Goal: Task Accomplishment & Management: Use online tool/utility

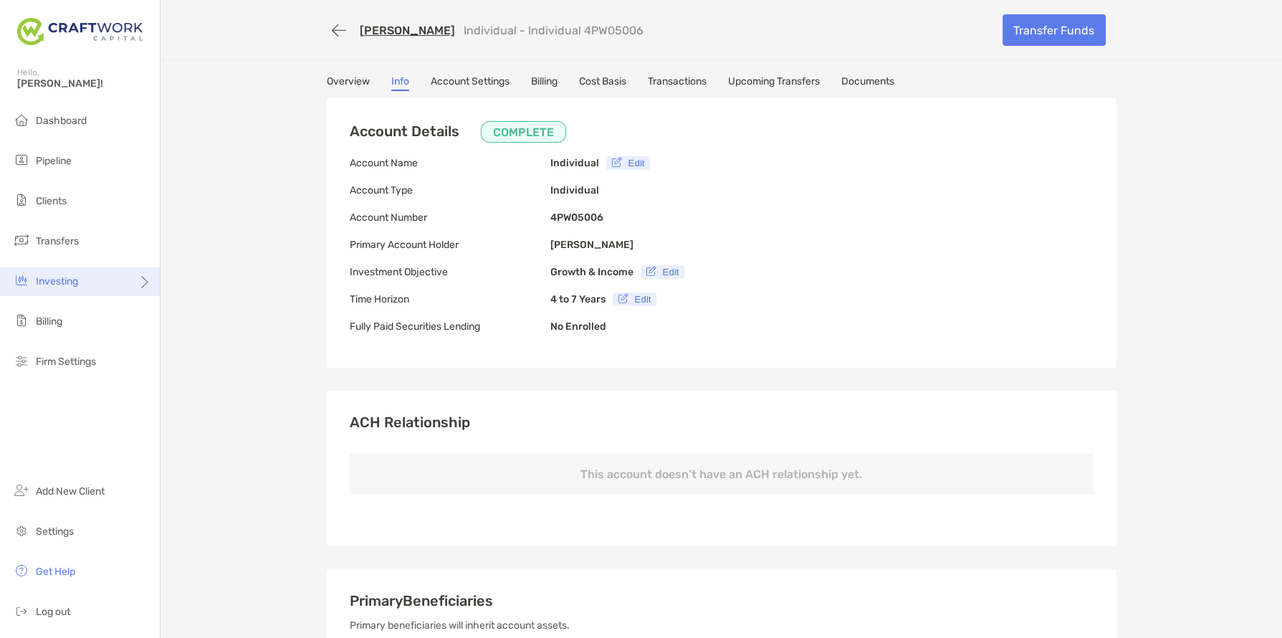
click at [67, 282] on span "Investing" at bounding box center [57, 281] width 42 height 12
click at [198, 336] on span "Trading" at bounding box center [190, 338] width 34 height 12
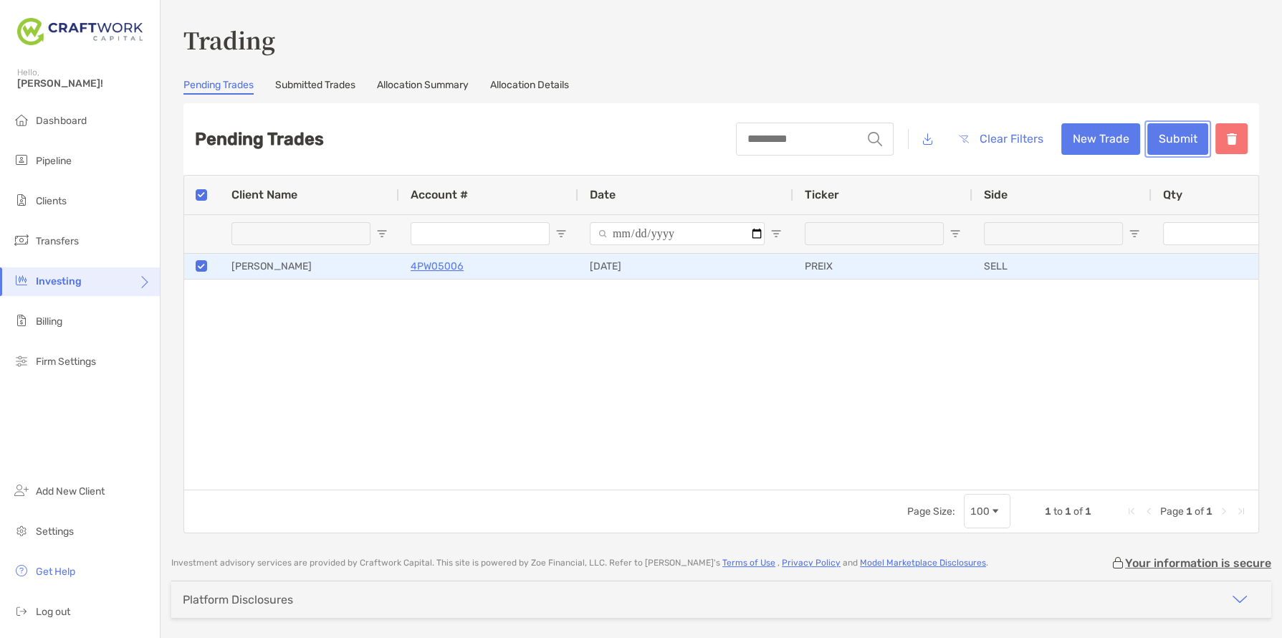
click at [1182, 143] on button "Submit" at bounding box center [1177, 139] width 61 height 32
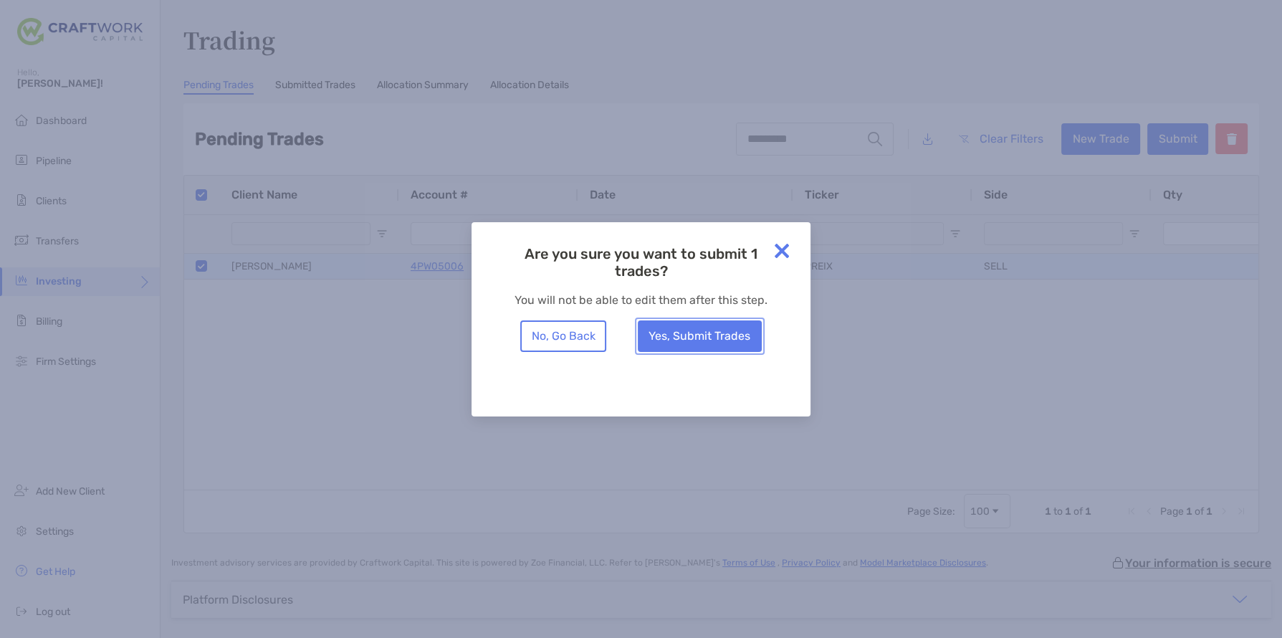
click at [693, 337] on button "Yes, Submit Trades" at bounding box center [700, 336] width 124 height 32
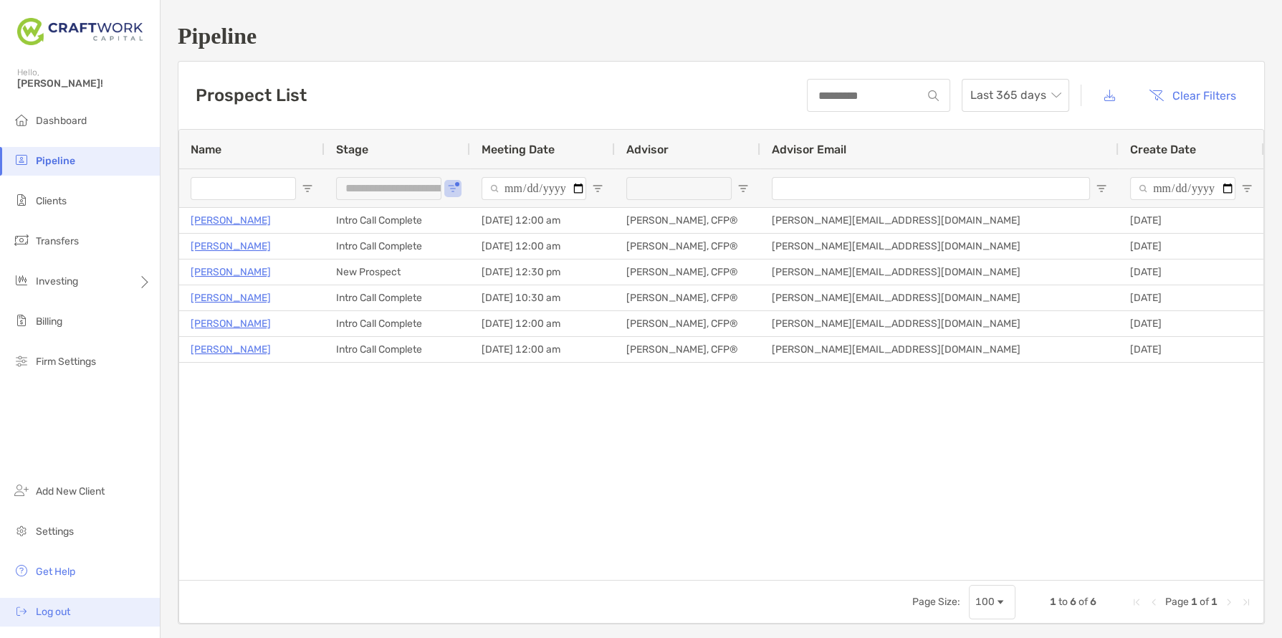
click at [69, 616] on span "Log out" at bounding box center [53, 612] width 34 height 12
